Goal: Contribute content: Contribute content

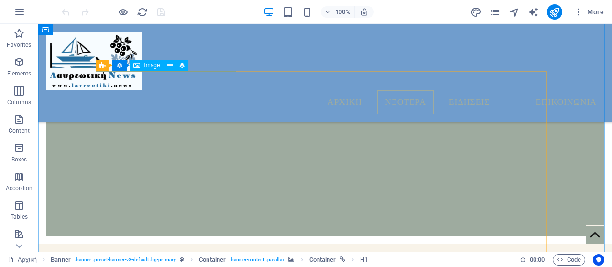
scroll to position [554, 0]
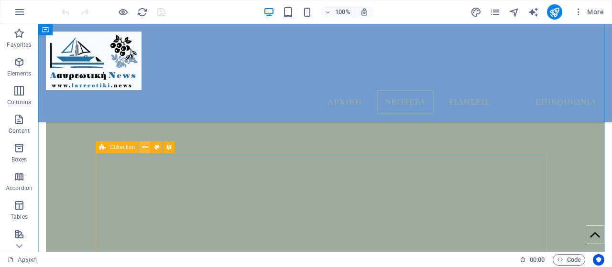
click at [145, 151] on icon at bounding box center [145, 148] width 5 height 10
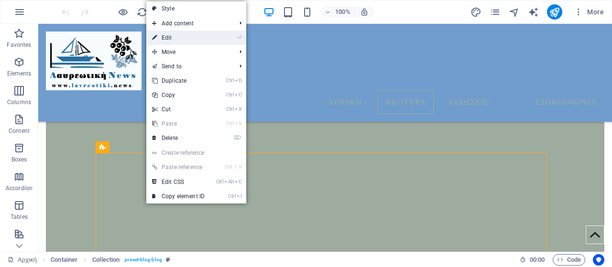
click at [194, 39] on link "⏎ Edit" at bounding box center [178, 38] width 64 height 14
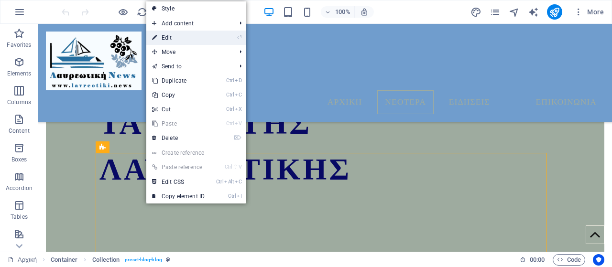
select select "columns.publishing_date_DESC"
select select "columns.status"
select select "columns.publishing_date"
select select "past"
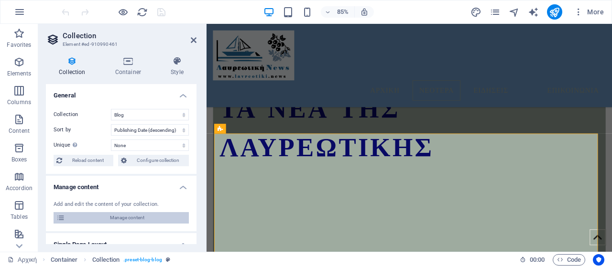
click at [131, 219] on span "Manage content" at bounding box center [127, 217] width 118 height 11
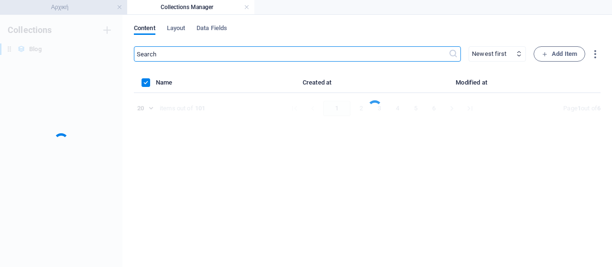
scroll to position [0, 0]
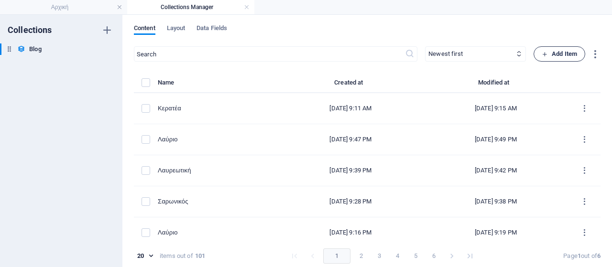
click at [559, 54] on span "Add Item" at bounding box center [559, 53] width 35 height 11
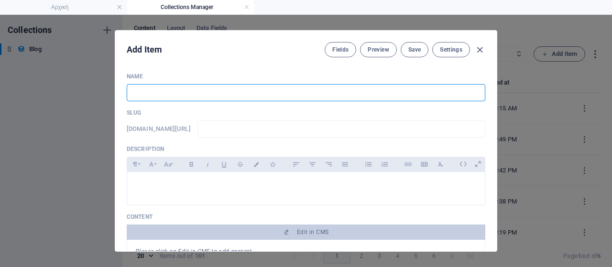
click at [265, 88] on input "text" at bounding box center [306, 92] width 359 height 17
type input "L"
type input "l"
type input "La"
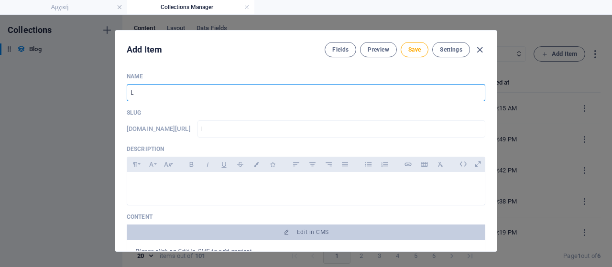
type input "la"
type input "L"
type input "l"
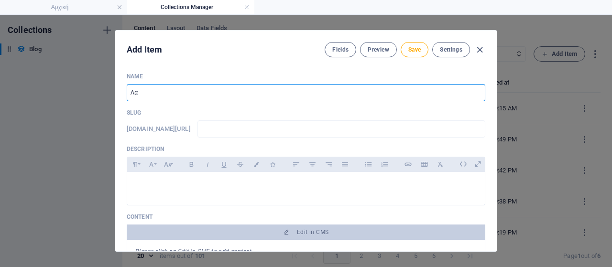
type input "Λ"
type input "Κερατέα"
click at [274, 128] on input "text" at bounding box center [341, 129] width 288 height 17
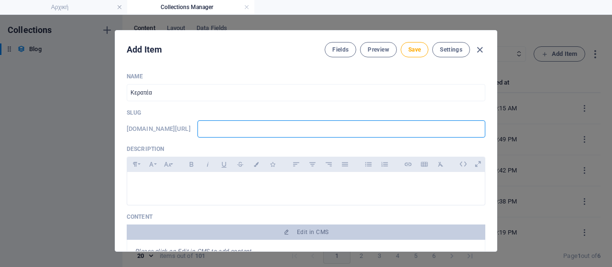
type input "w"
type input "ww"
type input "www"
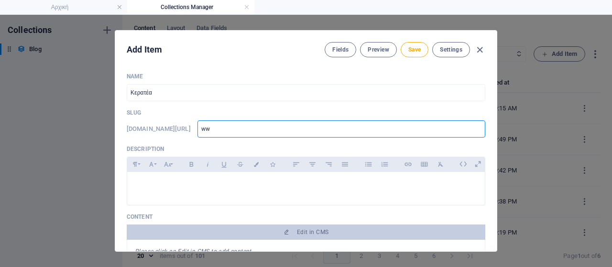
type input "www"
type input "www."
type input "www.l"
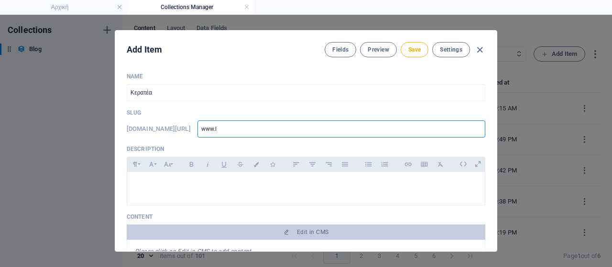
type input "[DOMAIN_NAME]"
type input "www.lav"
type input "www.lavr"
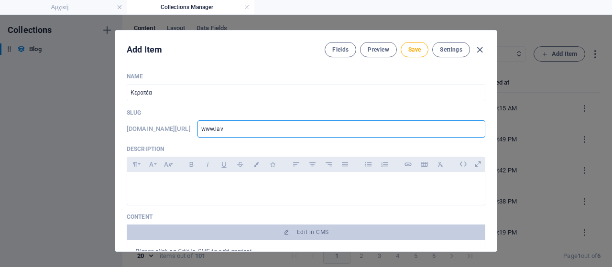
type input "www.lavr"
type input "www.lavri"
type input "www.lavria"
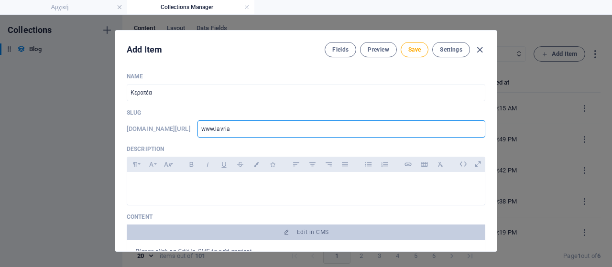
type input "www.lavriak"
type input "www.lavriaki"
type input "www.lavriaki."
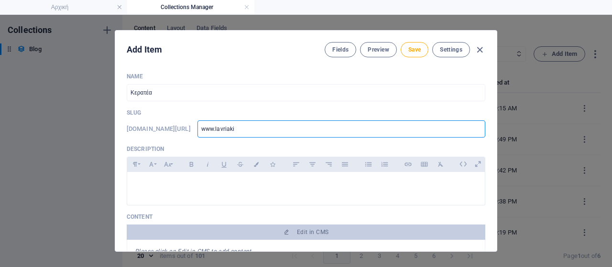
type input "www.lavriaki."
type input "www.lavriaki.n"
type input "[DOMAIN_NAME]"
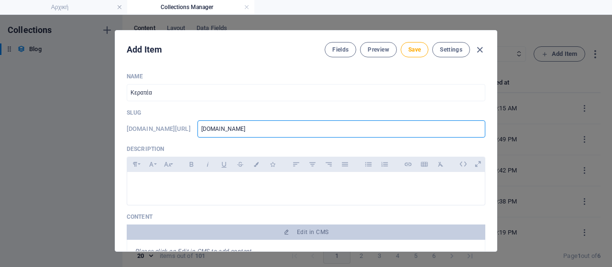
type input "[DOMAIN_NAME]"
type input "[DOMAIN_NAME]/"
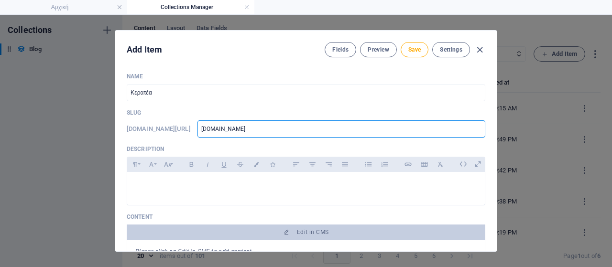
type input "[DOMAIN_NAME]/"
type input "[DOMAIN_NAME]/b"
type input "[DOMAIN_NAME]/bl"
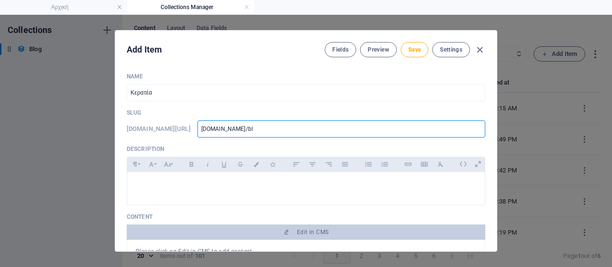
type input "[DOMAIN_NAME]/blo"
type input "[DOMAIN_NAME]/blog"
type input "[DOMAIN_NAME]/blog-"
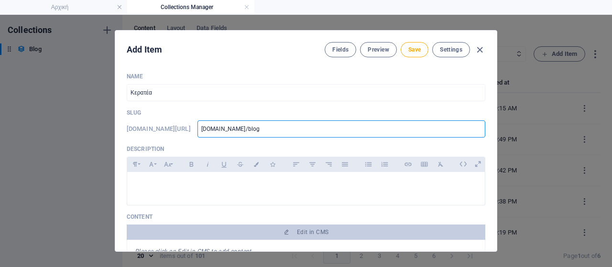
type input "[DOMAIN_NAME]/blog-"
type input "[DOMAIN_NAME]/blog-p"
type input "[DOMAIN_NAME]/blog-po"
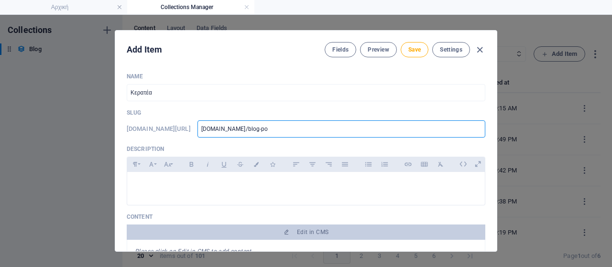
type input "[DOMAIN_NAME]/blog-pos"
type input "[DOMAIN_NAME]/blog-post"
type input "[DOMAIN_NAME]/blog-post/"
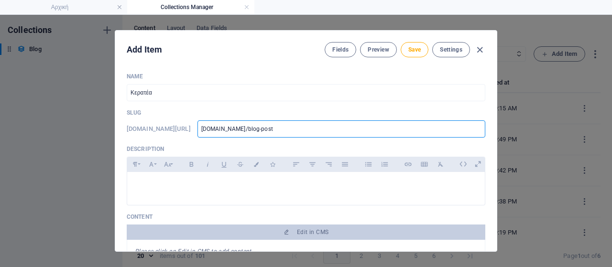
type input "[DOMAIN_NAME]/blog-post/"
type input "[DOMAIN_NAME]/blog-post/m"
type input "[DOMAIN_NAME]/blog-post/ma"
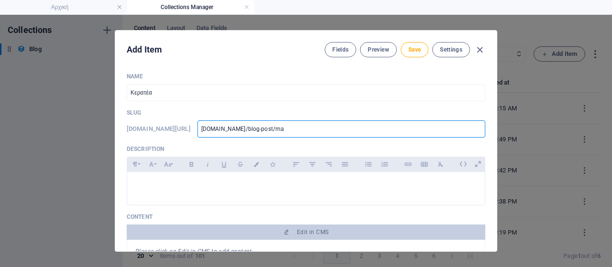
type input "[DOMAIN_NAME]/blog-post/mak"
type input "[DOMAIN_NAME]/blog-post/makr"
type input "[DOMAIN_NAME]/blog-post/makri"
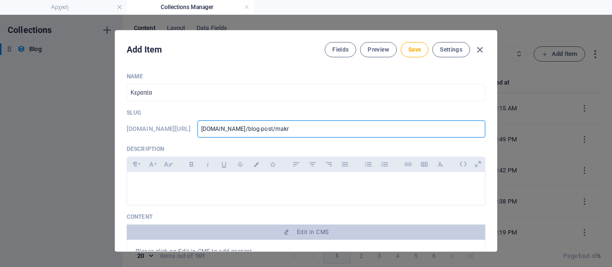
type input "[DOMAIN_NAME]/blog-post/makri"
type input "[DOMAIN_NAME]/blog-post/makri4"
type input "[DOMAIN_NAME]/blog-post/makri41"
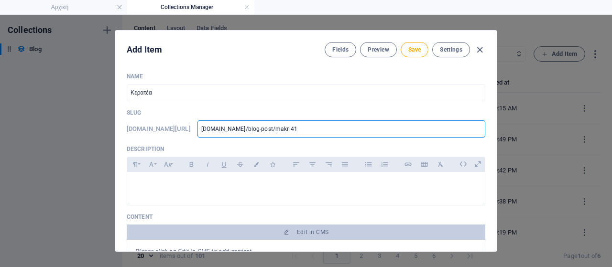
type input "[DOMAIN_NAME]/blog-post/makri410"
type input "www-lavriaki-news-blog-post-makri410"
click at [200, 186] on p at bounding box center [306, 184] width 342 height 9
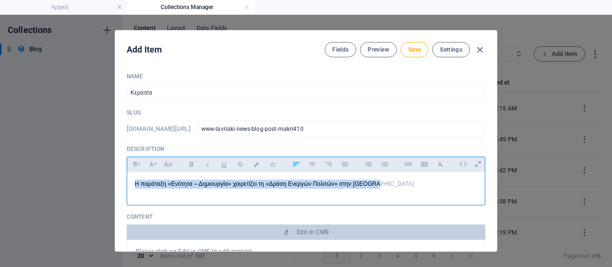
drag, startPoint x: 379, startPoint y: 187, endPoint x: 77, endPoint y: 192, distance: 301.8
click at [77, 192] on div "Add Item Fields Preview Save Settings Name Κερατέα ​ Slug [DOMAIN_NAME][URL] ww…" at bounding box center [306, 141] width 612 height 252
click at [189, 165] on icon "button" at bounding box center [191, 164] width 8 height 11
click at [164, 164] on icon "button" at bounding box center [168, 164] width 8 height 11
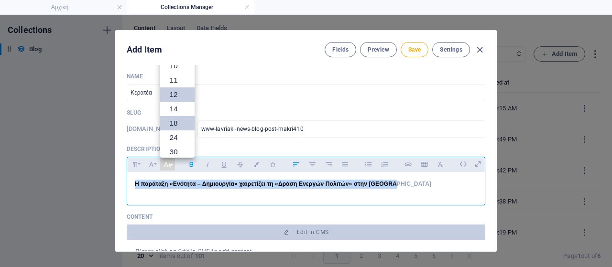
click at [182, 122] on link "18" at bounding box center [177, 123] width 34 height 14
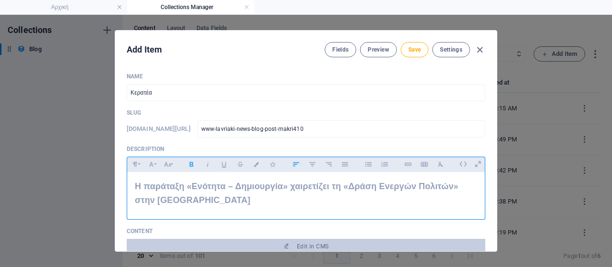
scroll to position [96, 0]
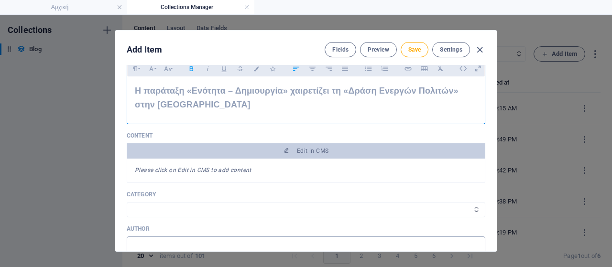
click at [241, 239] on input "text" at bounding box center [306, 245] width 359 height 17
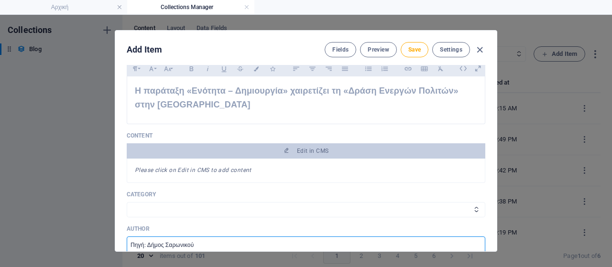
drag, startPoint x: 201, startPoint y: 241, endPoint x: 146, endPoint y: 243, distance: 55.0
click at [146, 243] on input "Πηγή: Δήμος Σαρωνικού" at bounding box center [306, 245] width 359 height 17
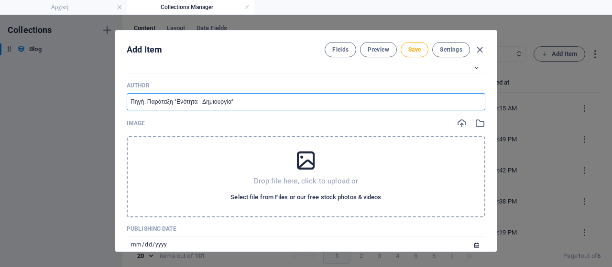
type input "Πηγή: Παράταξη "Ενότητα - Δημιουργία""
click at [298, 193] on span "Select file from Files or our free stock photos & videos" at bounding box center [305, 197] width 151 height 11
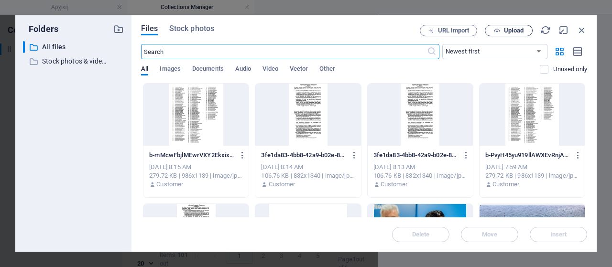
click at [493, 32] on span "Upload" at bounding box center [508, 31] width 39 height 6
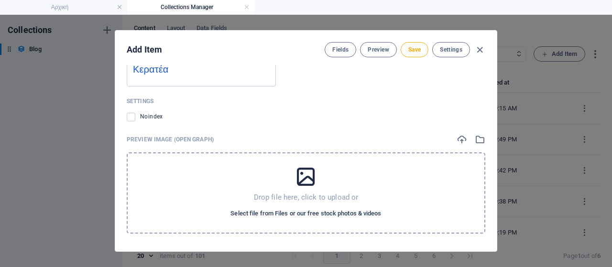
click at [266, 210] on span "Select file from Files or our free stock photos & videos" at bounding box center [305, 213] width 151 height 11
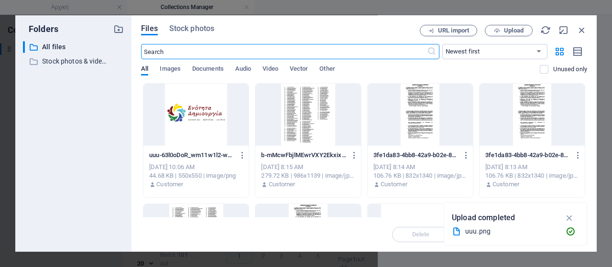
scroll to position [982, 0]
click at [203, 125] on div at bounding box center [195, 115] width 105 height 62
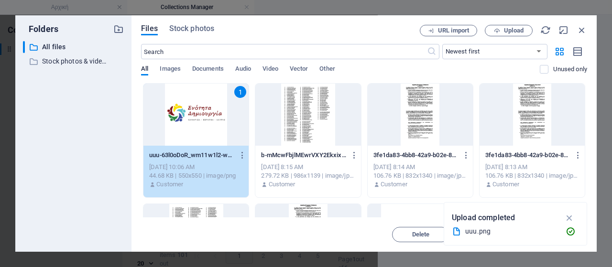
click at [203, 125] on div "1" at bounding box center [195, 115] width 105 height 62
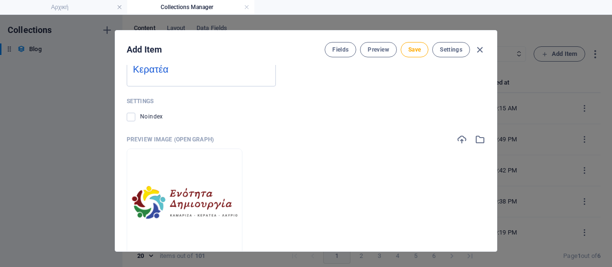
scroll to position [776, 0]
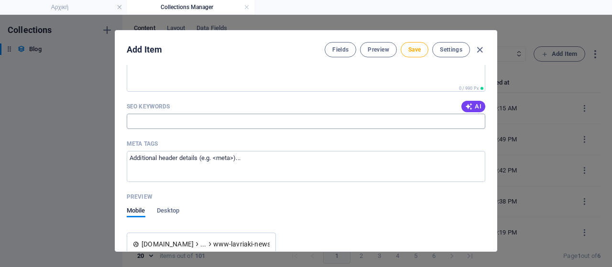
click at [203, 119] on input "SEO Keywords" at bounding box center [306, 121] width 359 height 15
type input "Ενότητα Δημιουργία, Κερατέα, Δράση Ενεργών Πολιτών"
click at [416, 54] on button "Save" at bounding box center [415, 49] width 28 height 15
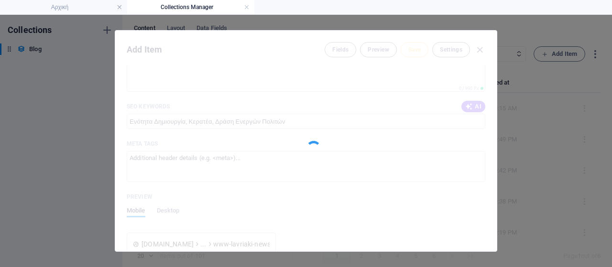
type input "www-lavriaki-news-blog-post-makri410"
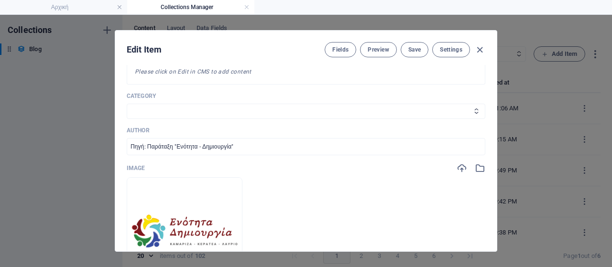
scroll to position [107, 0]
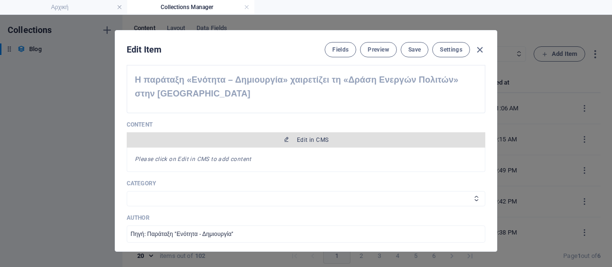
click at [295, 136] on span "Edit in CMS" at bounding box center [306, 140] width 351 height 8
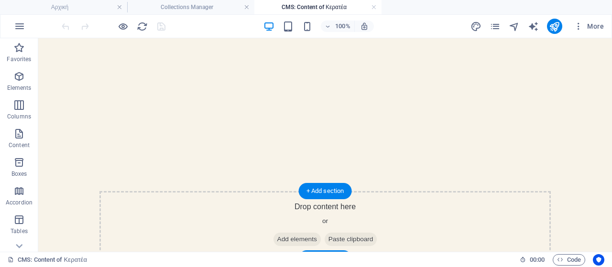
scroll to position [0, 0]
click at [292, 239] on span "Add elements" at bounding box center [297, 239] width 47 height 13
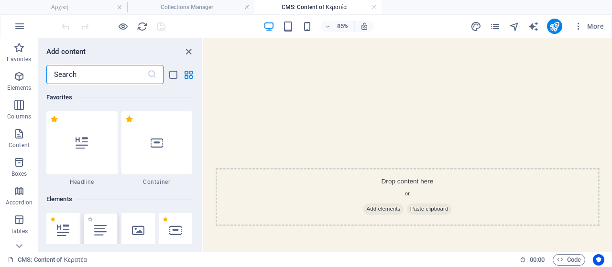
click at [100, 224] on icon at bounding box center [100, 230] width 12 height 12
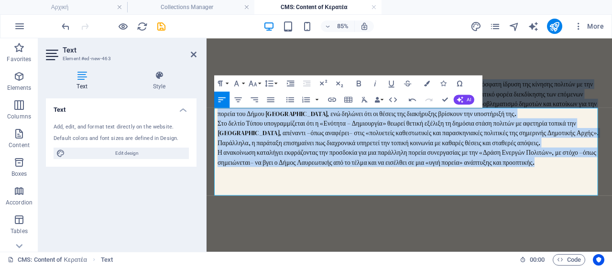
scroll to position [62, 0]
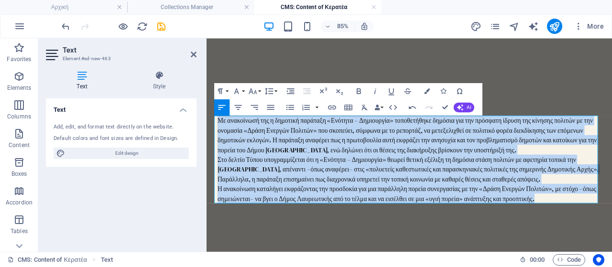
drag, startPoint x: 605, startPoint y: 129, endPoint x: 196, endPoint y: 130, distance: 408.9
click at [207, 130] on html "Skip to main content Με ανακοίνωσή της η δημοτική παράταξη «Ενότητα – Δημιουργί…" at bounding box center [445, 180] width 477 height 409
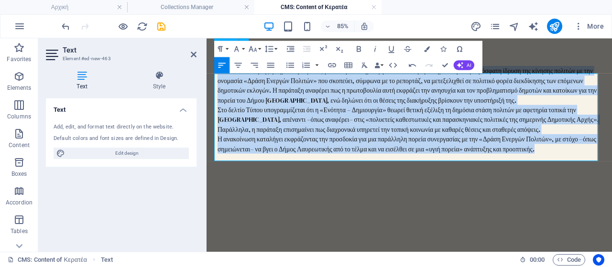
scroll to position [110, 0]
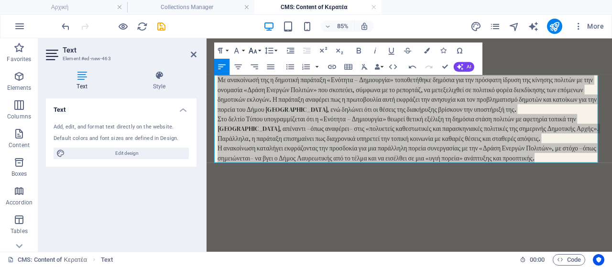
click at [255, 52] on icon "button" at bounding box center [253, 51] width 8 height 6
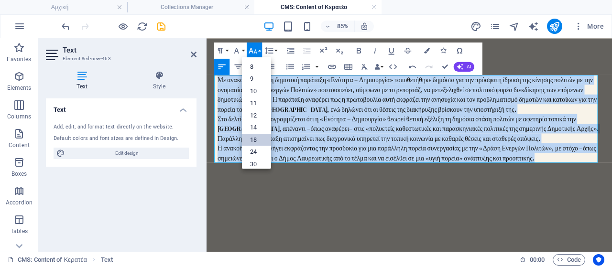
click at [252, 137] on link "18" at bounding box center [256, 139] width 29 height 12
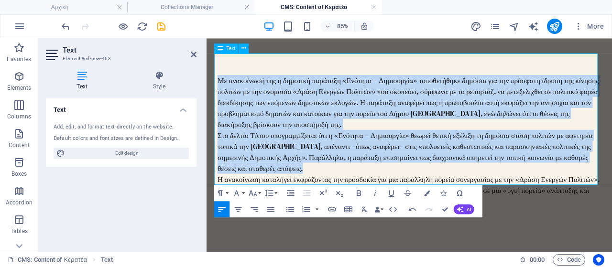
scroll to position [209, 0]
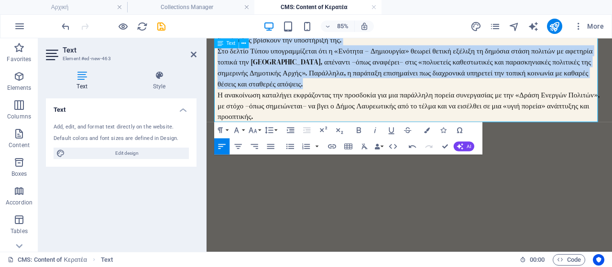
click at [407, 125] on p "Η ανακοίνωση καταλήγει εκφράζοντας την προσδοκία για μια παράλληλη πορεία συνερ…" at bounding box center [444, 117] width 451 height 39
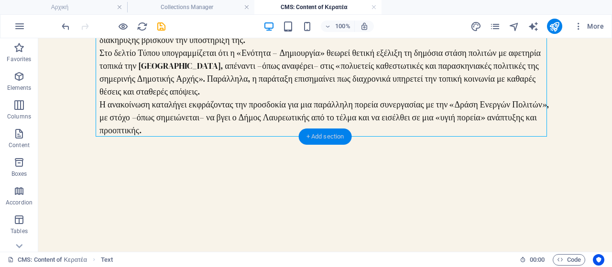
click at [313, 141] on div "+ Add section" at bounding box center [325, 137] width 53 height 16
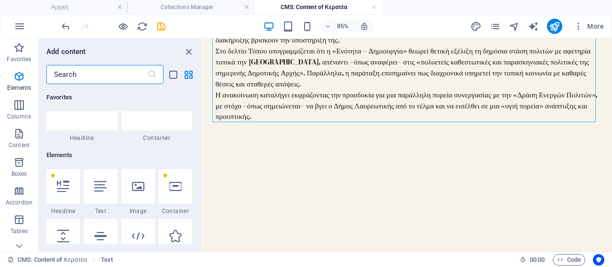
scroll to position [0, 0]
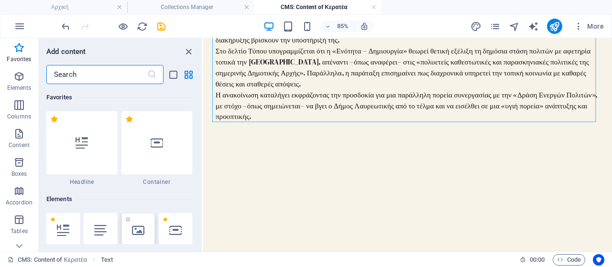
click at [144, 233] on icon at bounding box center [138, 230] width 12 height 12
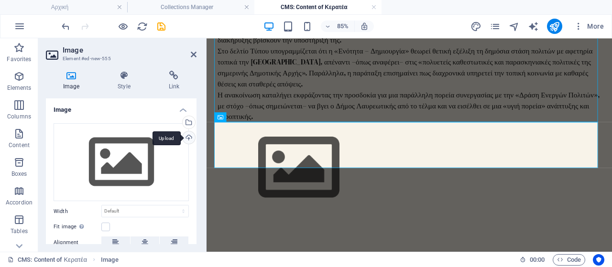
click at [184, 139] on div "Upload" at bounding box center [188, 139] width 14 height 14
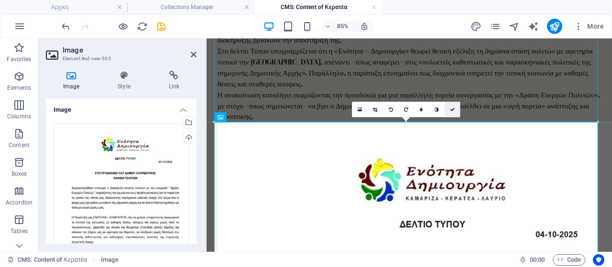
click at [451, 108] on icon at bounding box center [452, 109] width 5 height 5
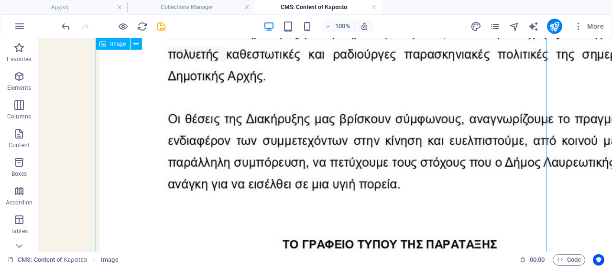
scroll to position [783, 0]
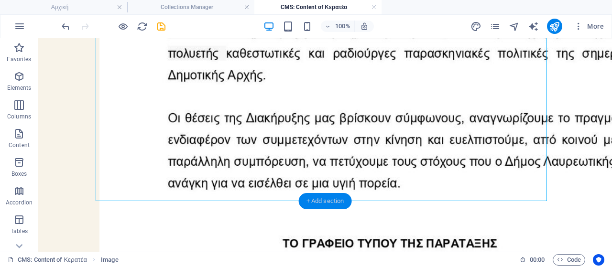
click at [324, 203] on div "+ Add section" at bounding box center [325, 201] width 53 height 16
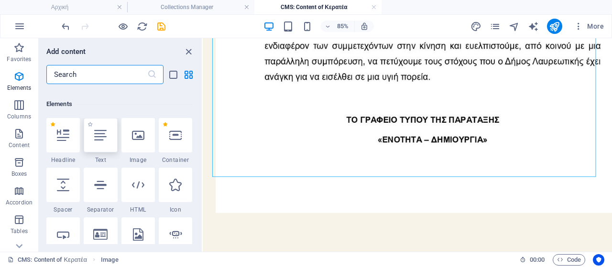
scroll to position [0, 0]
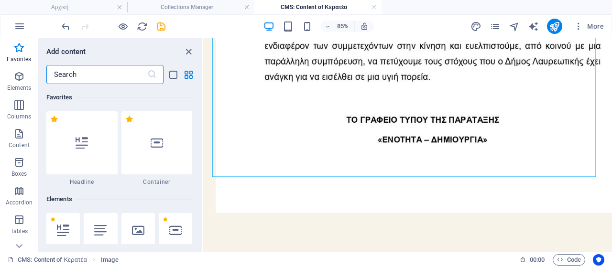
click at [99, 230] on icon at bounding box center [100, 230] width 12 height 12
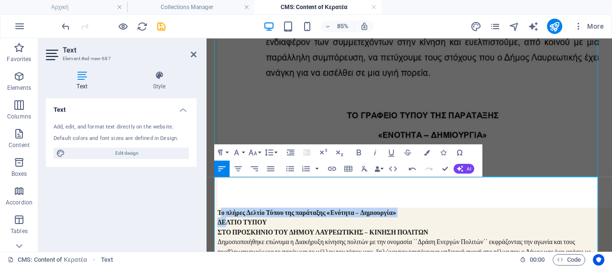
drag, startPoint x: 219, startPoint y: 206, endPoint x: 227, endPoint y: 217, distance: 13.7
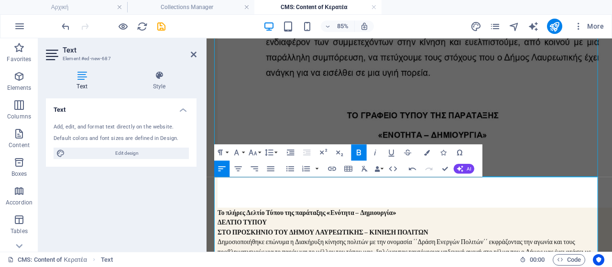
click at [231, 261] on strong "ΣΤΟ ΠΡΟΣΚΗΝΙΟ ΤΟΥ ΔΗΜΟΥ ΛΑΥΡΕΩΤΙΚΗΣ – ΚΙΝΗΣΗ ΠΟΛΙΤΩΝ" at bounding box center [343, 266] width 248 height 11
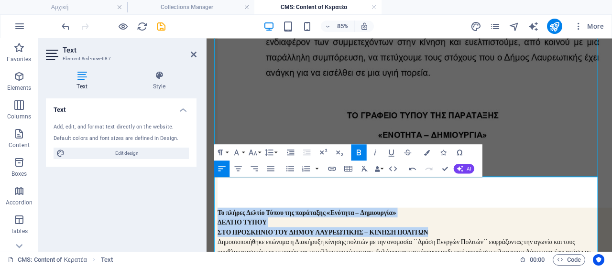
drag, startPoint x: 218, startPoint y: 208, endPoint x: 472, endPoint y: 224, distance: 253.9
click at [238, 168] on icon "button" at bounding box center [238, 169] width 10 height 10
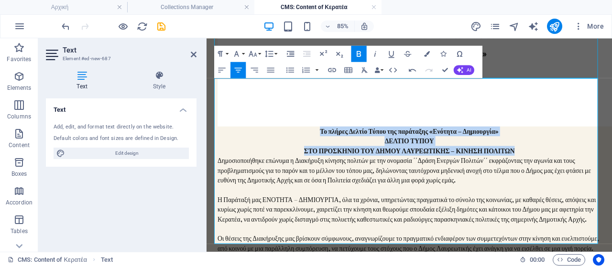
scroll to position [975, 0]
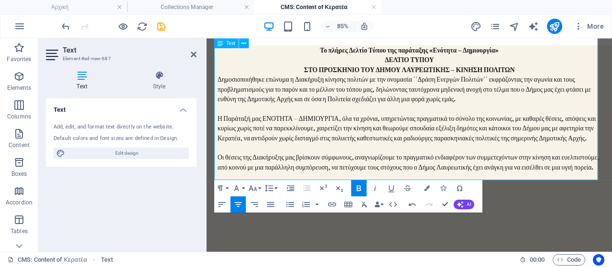
drag, startPoint x: 217, startPoint y: 191, endPoint x: 328, endPoint y: 202, distance: 112.0
click at [328, 202] on p "Δημοσιοποιήθηκε επώνυμα η Διακήρυξη κίνησης πολιτών με την ονομασία ΄΄Δράση Ενε…" at bounding box center [444, 155] width 451 height 149
click at [238, 204] on icon "button" at bounding box center [238, 204] width 10 height 10
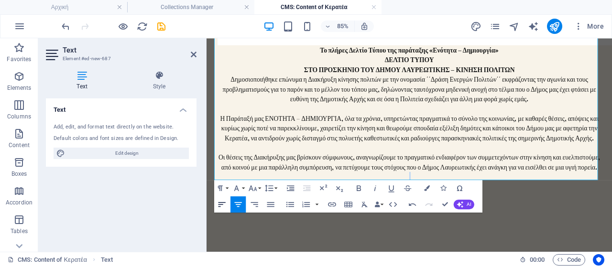
click at [220, 204] on icon "button" at bounding box center [222, 204] width 10 height 10
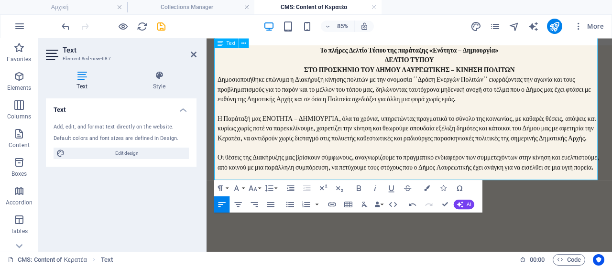
click at [340, 164] on p "Δημοσιοποιήθηκε επώνυμα η Διακήρυξη κίνησης πολιτών με την ονομασία ΄΄Δράση Ενε…" at bounding box center [444, 155] width 451 height 149
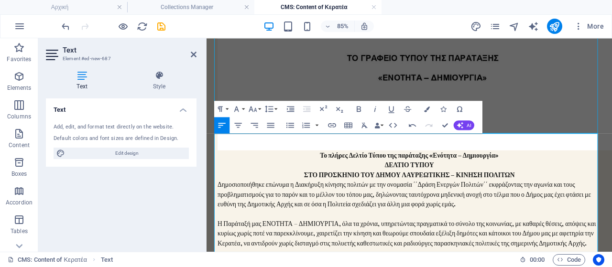
scroll to position [879, 0]
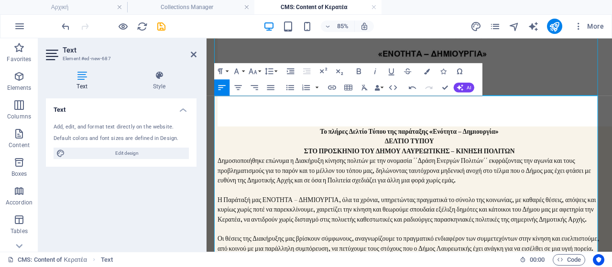
click at [302, 184] on p "Δημοσιοποιήθηκε επώνυμα η Διακήρυξη κίνησης πολιτών με την ονομασία ΄΄Δράση Ενε…" at bounding box center [444, 250] width 451 height 149
click at [538, 176] on p "Δημοσιοποιήθηκε επώνυμα η Διακήρυξη κίνησης πολιτών με την ονομασία ΄΄Δράση Ενε…" at bounding box center [444, 250] width 451 height 149
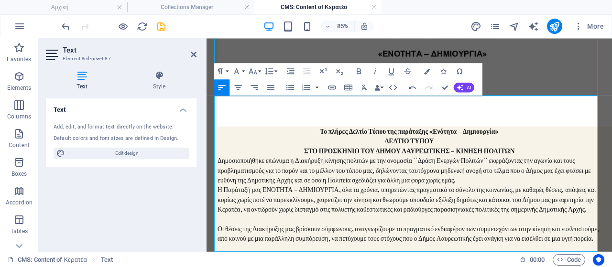
click at [612, 207] on p "Δημοσιοποιήθηκε επώνυμα η Διακήρυξη κίνησης πολιτών με την ονομασία ΄΄Δράση Ενε…" at bounding box center [444, 245] width 451 height 138
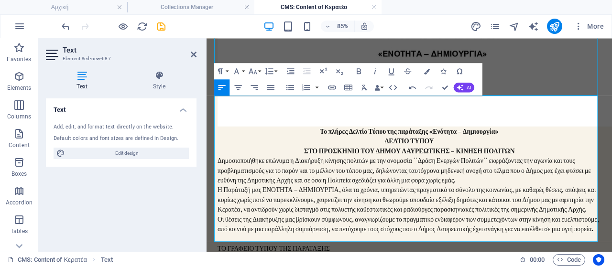
click at [284, 234] on p "Δημοσιοποιήθηκε επώνυμα η Διακήρυξη κίνησης πολιτών με την ονομασία ΄΄Δράση Ενε…" at bounding box center [444, 239] width 451 height 126
click at [240, 88] on icon "button" at bounding box center [238, 88] width 10 height 10
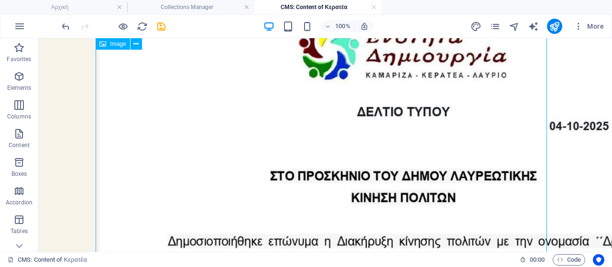
scroll to position [340, 0]
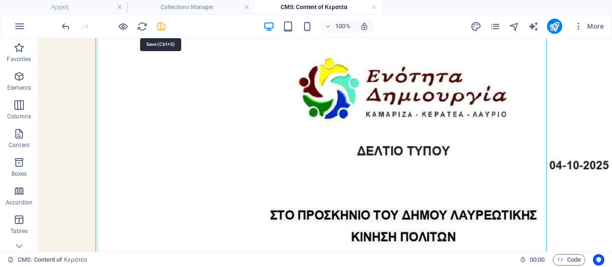
click at [165, 25] on icon "save" at bounding box center [161, 26] width 11 height 11
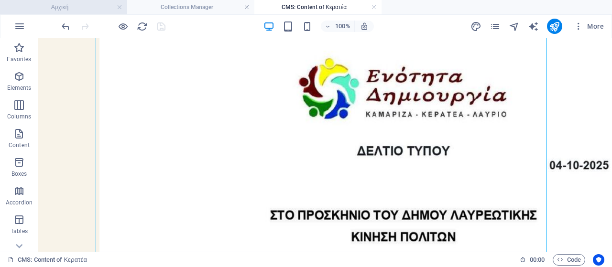
click at [90, 6] on h4 "Αρχική" at bounding box center [63, 7] width 127 height 11
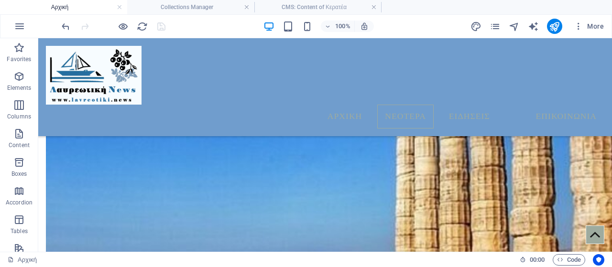
scroll to position [554, 0]
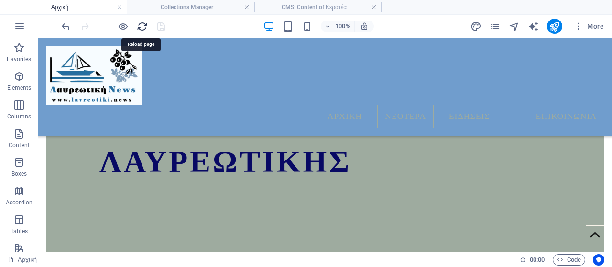
click at [143, 28] on icon "reload" at bounding box center [142, 26] width 11 height 11
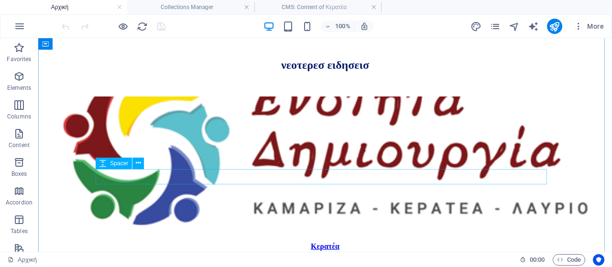
scroll to position [544, 0]
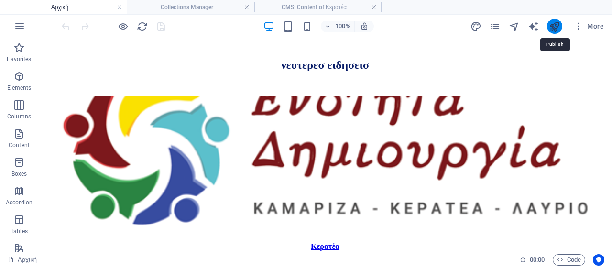
click at [556, 26] on icon "publish" at bounding box center [554, 26] width 11 height 11
